Goal: Transaction & Acquisition: Purchase product/service

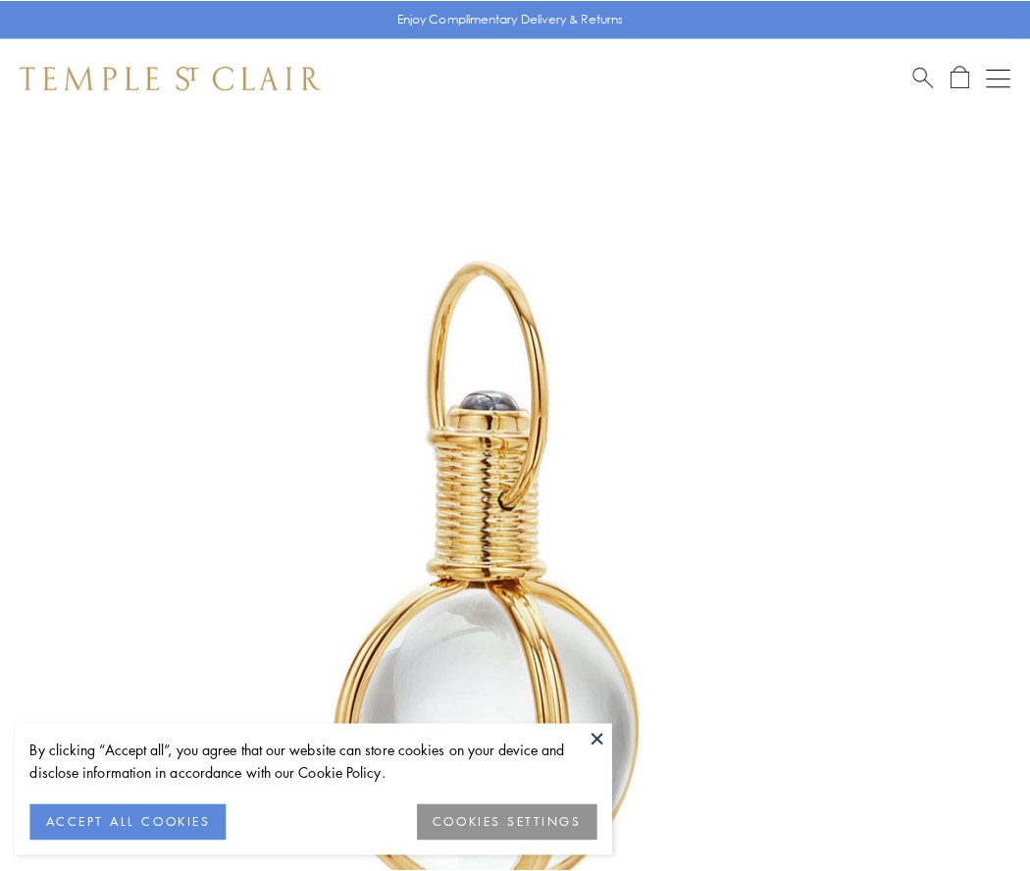
scroll to position [512, 0]
